Goal: Information Seeking & Learning: Learn about a topic

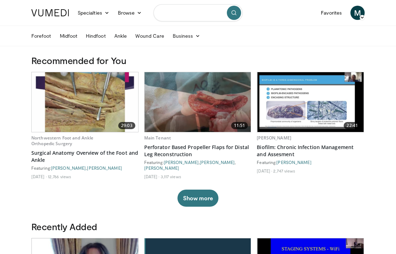
click at [199, 14] on input "Search topics, interventions" at bounding box center [198, 12] width 89 height 17
type input "**********"
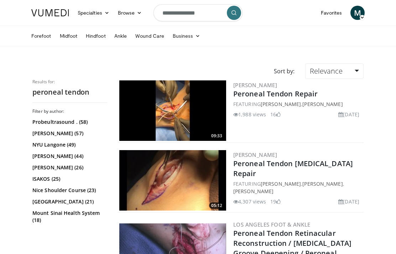
click at [210, 107] on img at bounding box center [172, 110] width 107 height 61
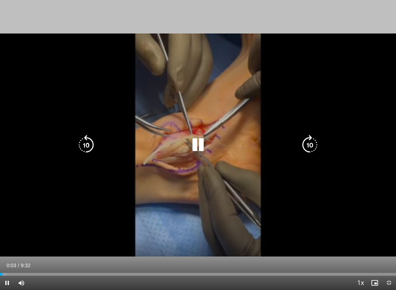
click at [365, 147] on div "10 seconds Tap to unmute" at bounding box center [198, 145] width 396 height 290
click at [305, 146] on icon "Video Player" at bounding box center [310, 145] width 20 height 20
click at [87, 152] on icon "Video Player" at bounding box center [86, 145] width 20 height 20
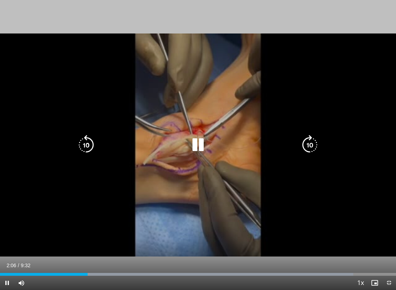
click at [88, 149] on icon "Video Player" at bounding box center [86, 145] width 20 height 20
click at [86, 155] on icon "Video Player" at bounding box center [86, 145] width 20 height 20
click at [86, 152] on icon "Video Player" at bounding box center [86, 145] width 20 height 20
click at [88, 148] on icon "Video Player" at bounding box center [86, 145] width 20 height 20
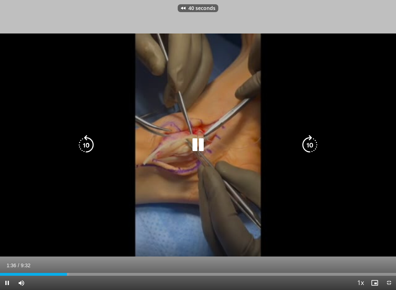
click at [88, 147] on icon "Video Player" at bounding box center [86, 145] width 20 height 20
click at [89, 147] on icon "Video Player" at bounding box center [86, 145] width 20 height 20
click at [313, 148] on icon "Video Player" at bounding box center [310, 145] width 20 height 20
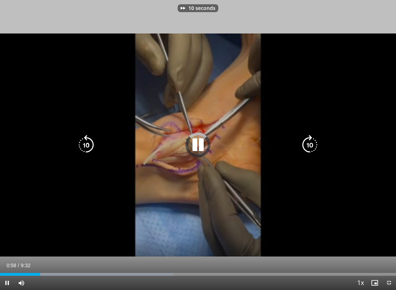
click at [313, 148] on icon "Video Player" at bounding box center [310, 145] width 20 height 20
click at [93, 151] on icon "Video Player" at bounding box center [86, 145] width 20 height 20
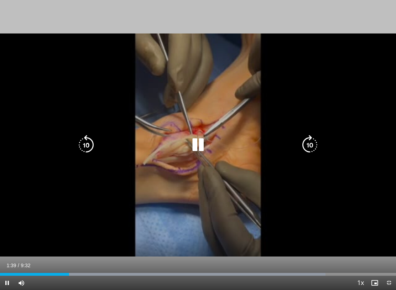
click at [206, 144] on icon "Video Player" at bounding box center [198, 145] width 20 height 20
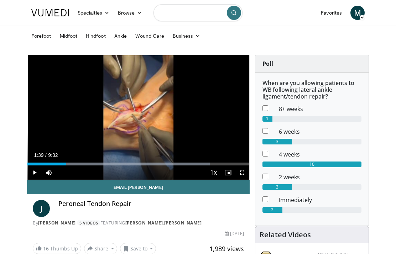
click at [202, 13] on input "Search topics, interventions" at bounding box center [198, 12] width 89 height 17
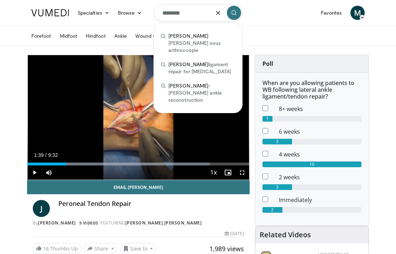
click at [219, 64] on span "brostrom ligament repair for ankle instability" at bounding box center [201, 68] width 67 height 14
type input "**********"
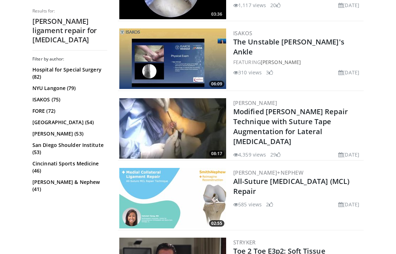
scroll to position [560, 0]
click at [214, 129] on img at bounding box center [172, 129] width 107 height 61
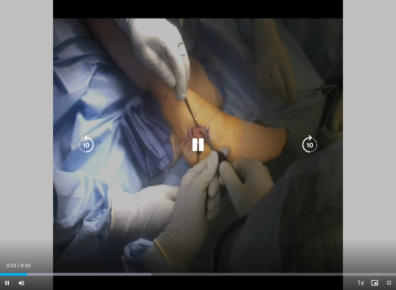
click at [26, 168] on div "10 seconds Tap to unmute" at bounding box center [198, 145] width 396 height 290
click at [81, 145] on icon "Video Player" at bounding box center [86, 145] width 20 height 20
click at [86, 146] on icon "Video Player" at bounding box center [86, 145] width 20 height 20
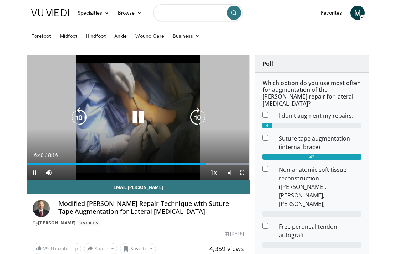
click at [174, 19] on input "Search topics, interventions" at bounding box center [198, 12] width 89 height 17
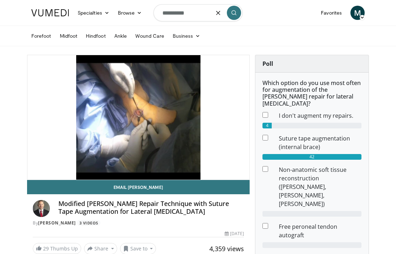
type input "**********"
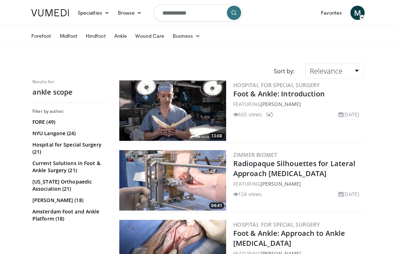
click at [210, 12] on input "**********" at bounding box center [198, 12] width 89 height 17
type input "**********"
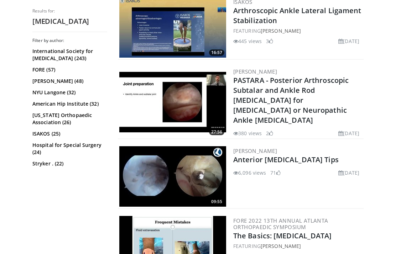
scroll to position [94, 0]
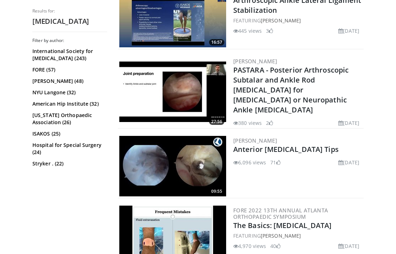
click at [207, 157] on img at bounding box center [172, 166] width 107 height 61
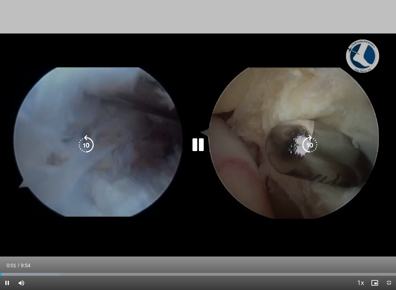
click at [313, 146] on icon "Video Player" at bounding box center [310, 145] width 20 height 20
click at [201, 149] on icon "Video Player" at bounding box center [198, 145] width 20 height 20
click at [205, 143] on icon "Video Player" at bounding box center [198, 145] width 20 height 20
click at [85, 149] on icon "Video Player" at bounding box center [86, 145] width 20 height 20
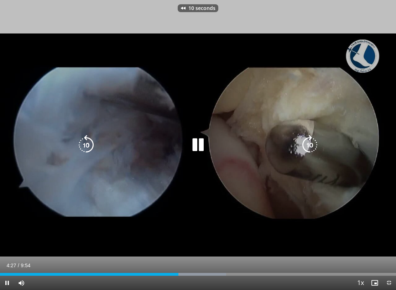
click at [90, 144] on icon "Video Player" at bounding box center [86, 145] width 20 height 20
click at [204, 143] on icon "Video Player" at bounding box center [198, 145] width 20 height 20
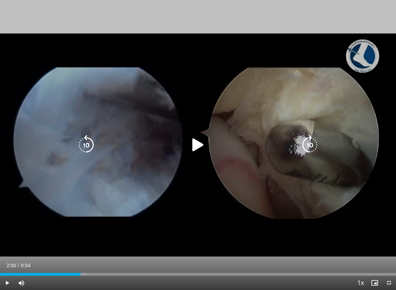
click at [194, 151] on icon "Video Player" at bounding box center [198, 145] width 20 height 20
click at [200, 146] on icon "Video Player" at bounding box center [198, 145] width 20 height 20
